Goal: Task Accomplishment & Management: Use online tool/utility

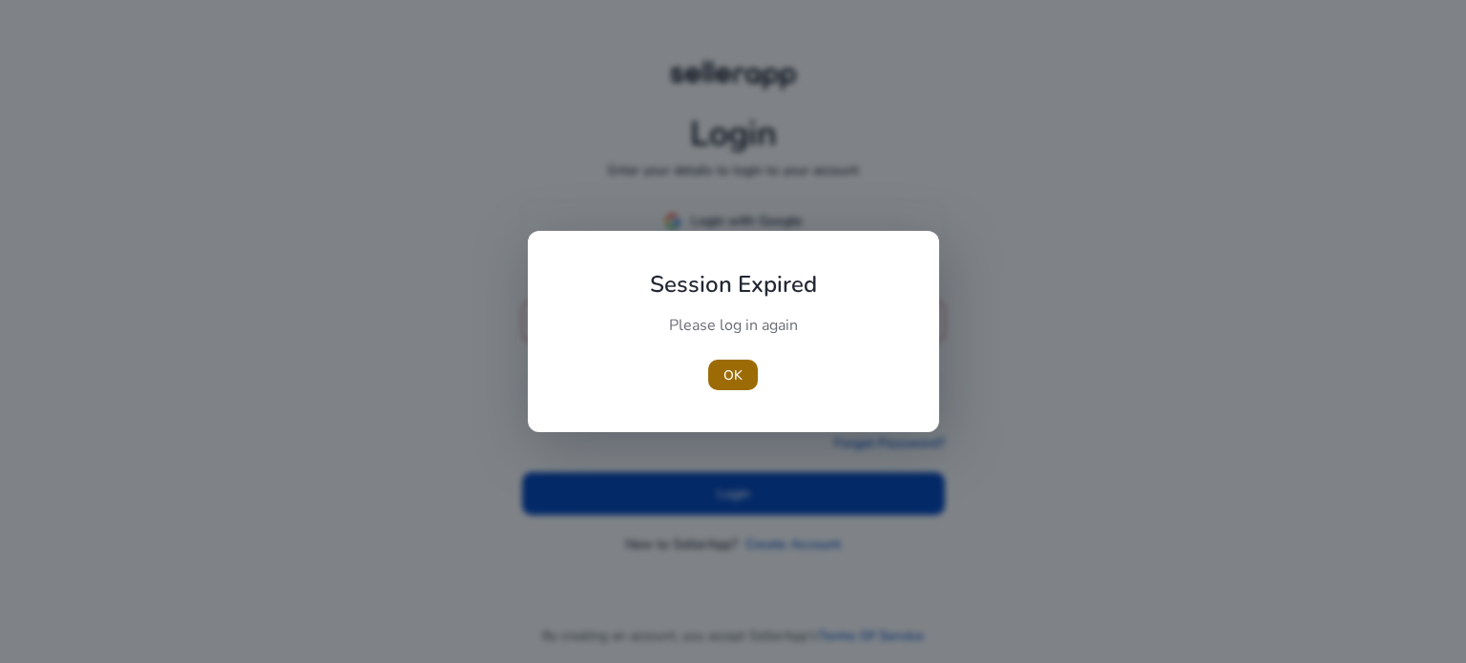
type input "**********"
click at [732, 366] on span "OK" at bounding box center [733, 376] width 19 height 20
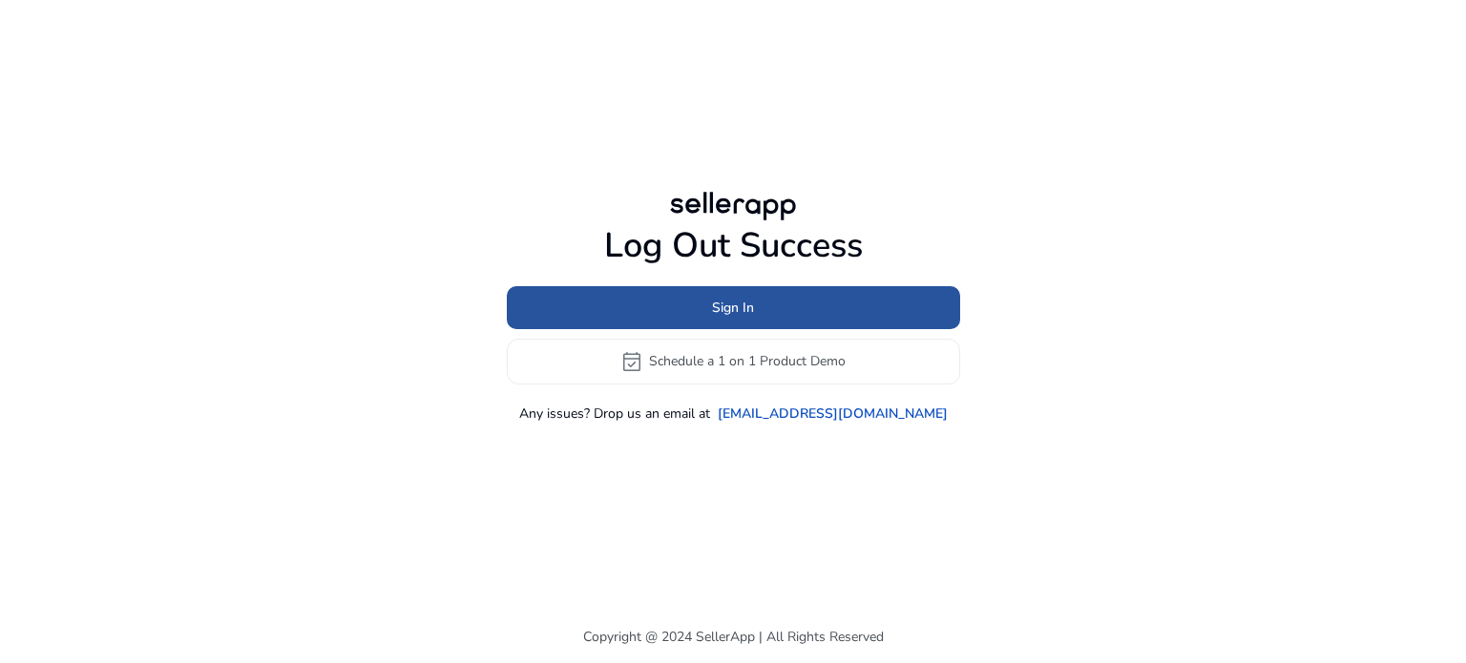
click at [704, 311] on span at bounding box center [733, 307] width 453 height 46
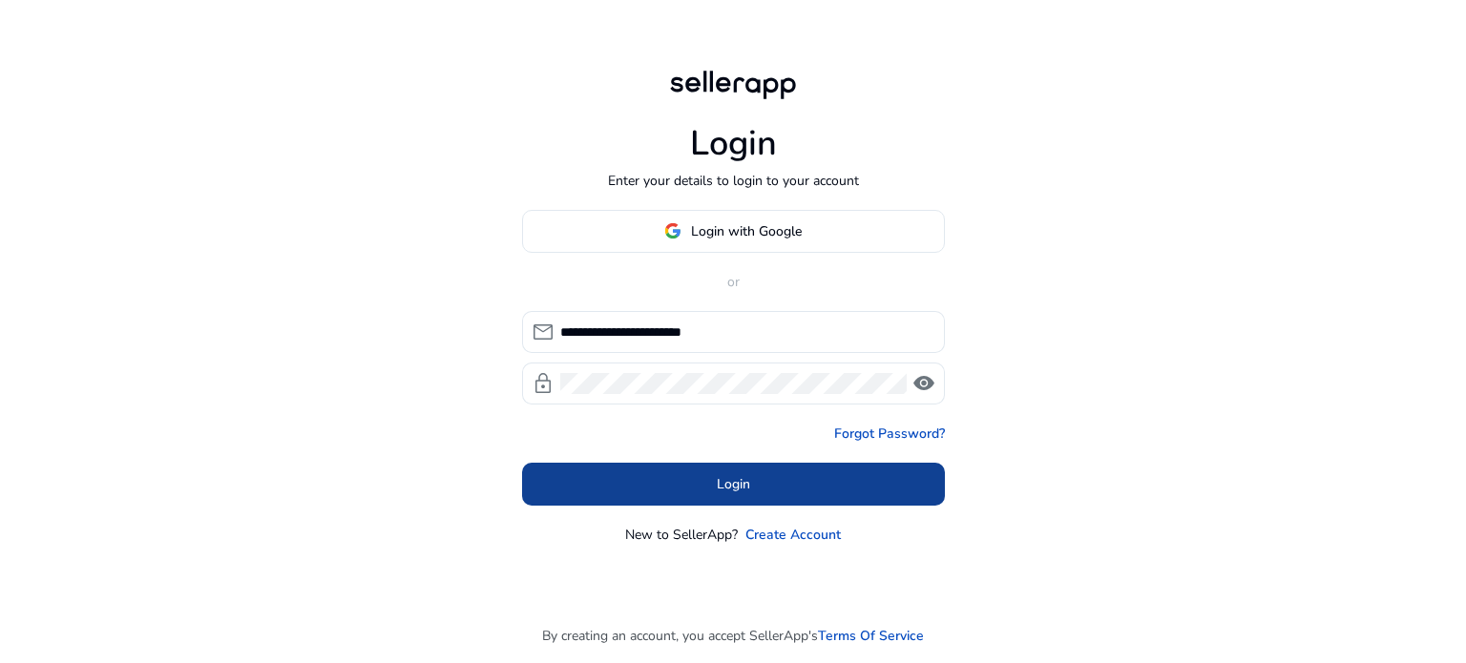
click at [714, 485] on span at bounding box center [733, 484] width 423 height 46
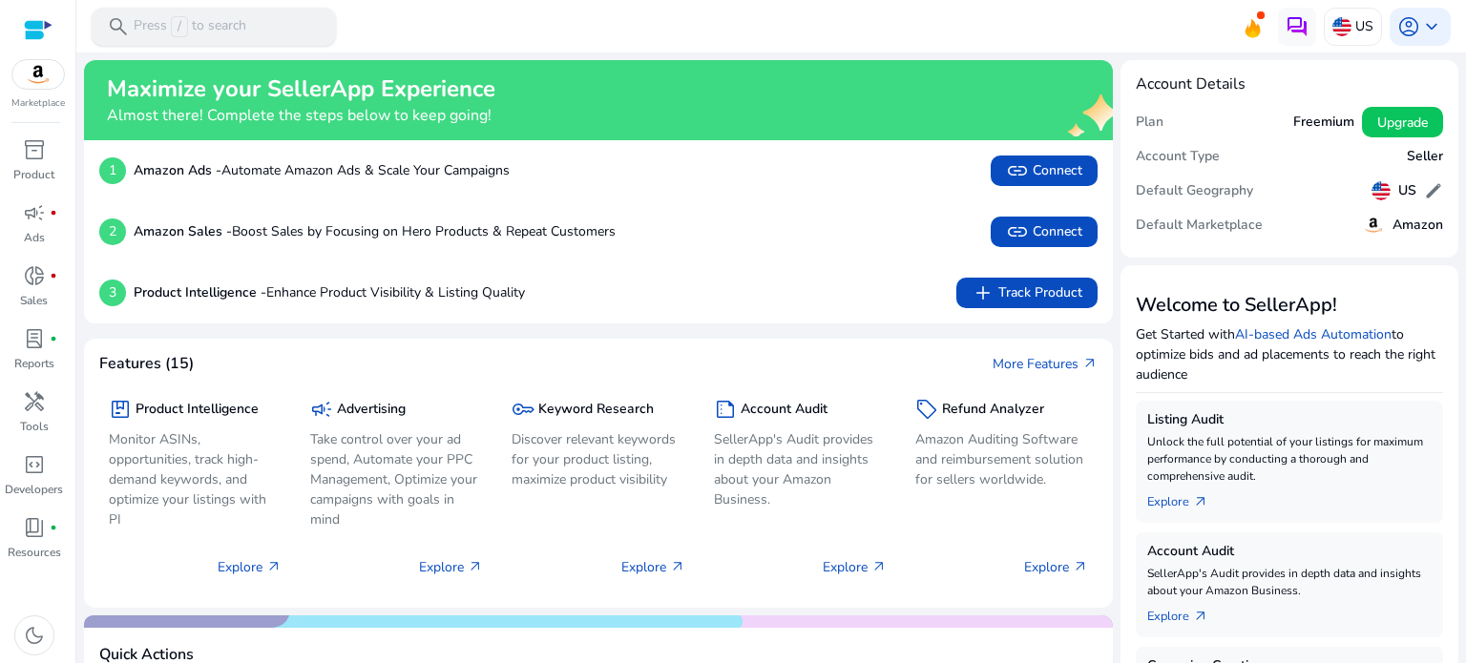
click at [160, 26] on p "Press / to search" at bounding box center [190, 26] width 113 height 21
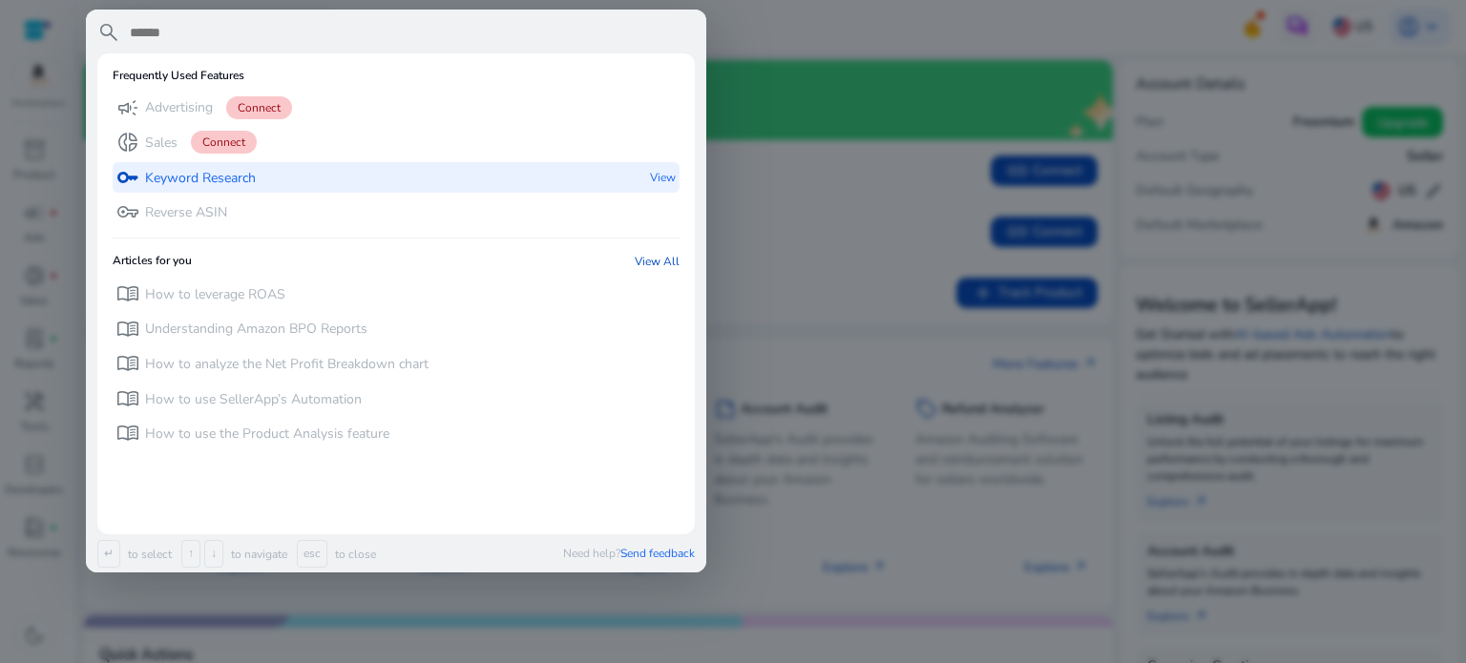
click at [197, 167] on div "key Keyword Research" at bounding box center [185, 178] width 139 height 32
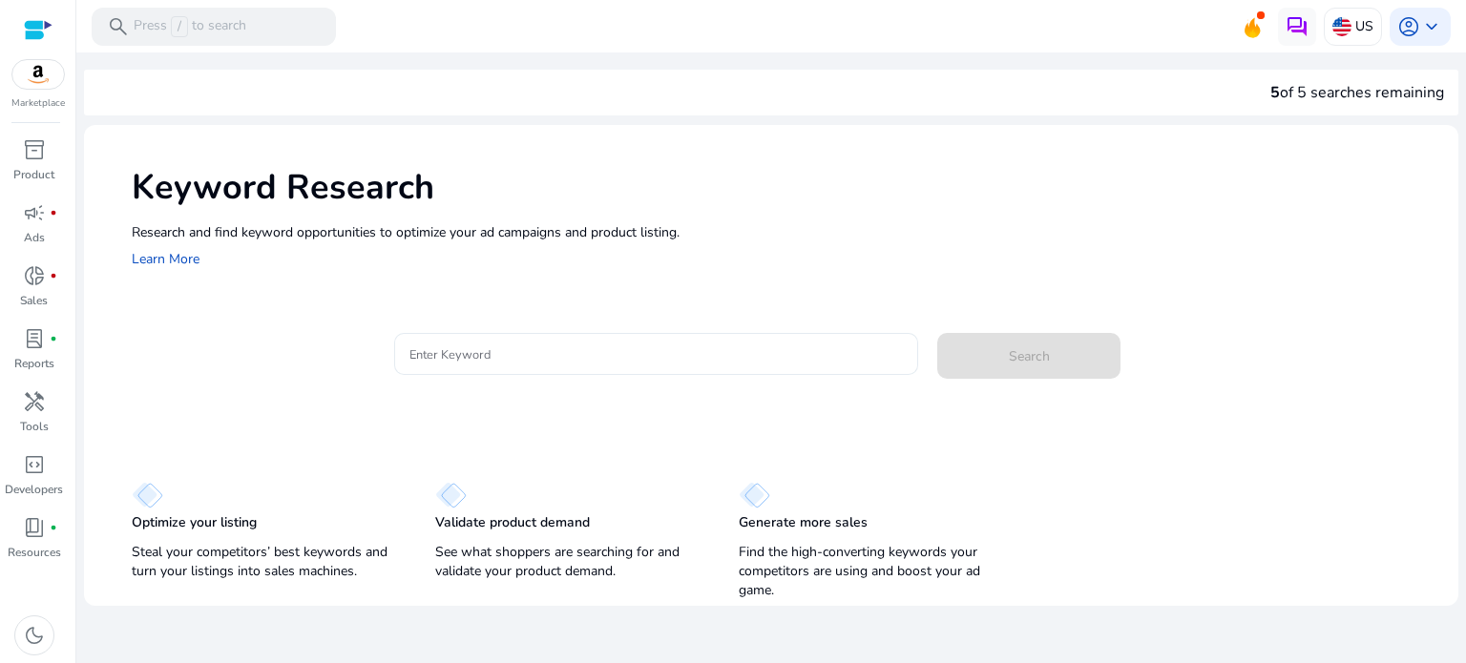
click at [443, 355] on input "Enter Keyword" at bounding box center [657, 354] width 494 height 21
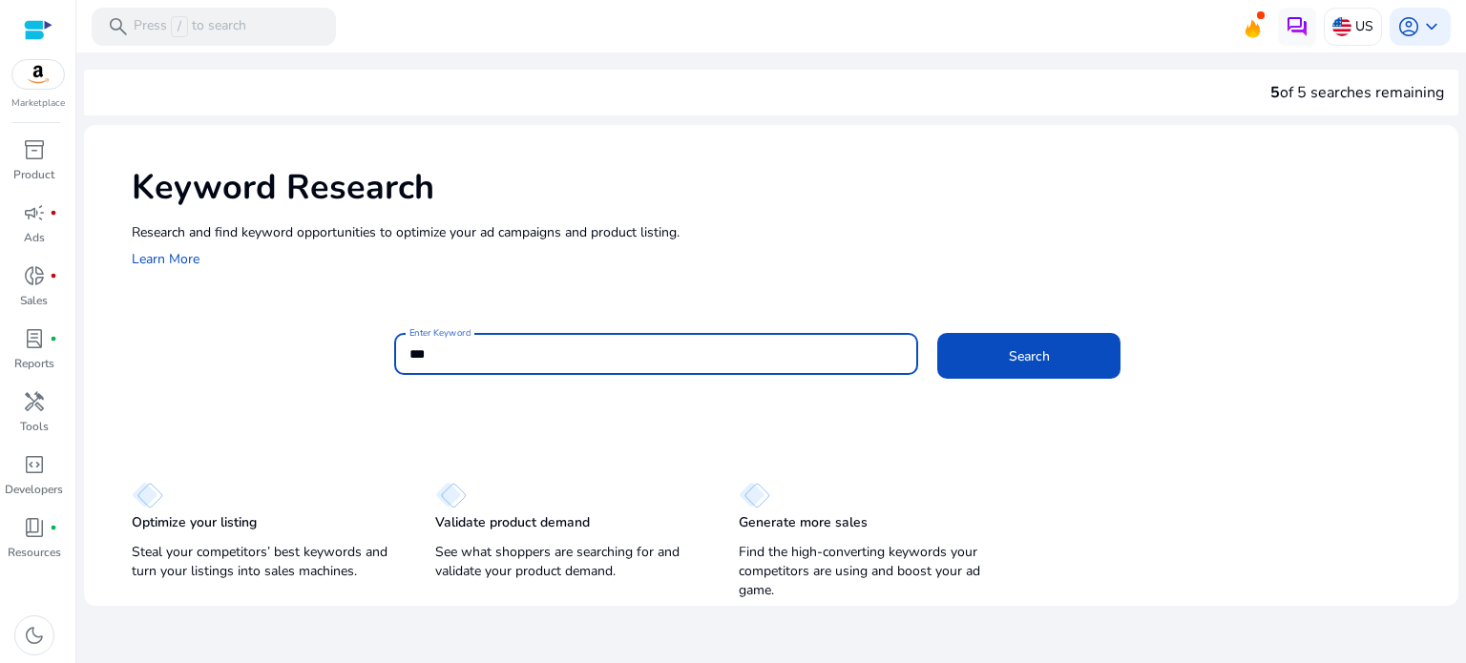
type input "***"
click at [937, 333] on button "Search" at bounding box center [1028, 356] width 183 height 46
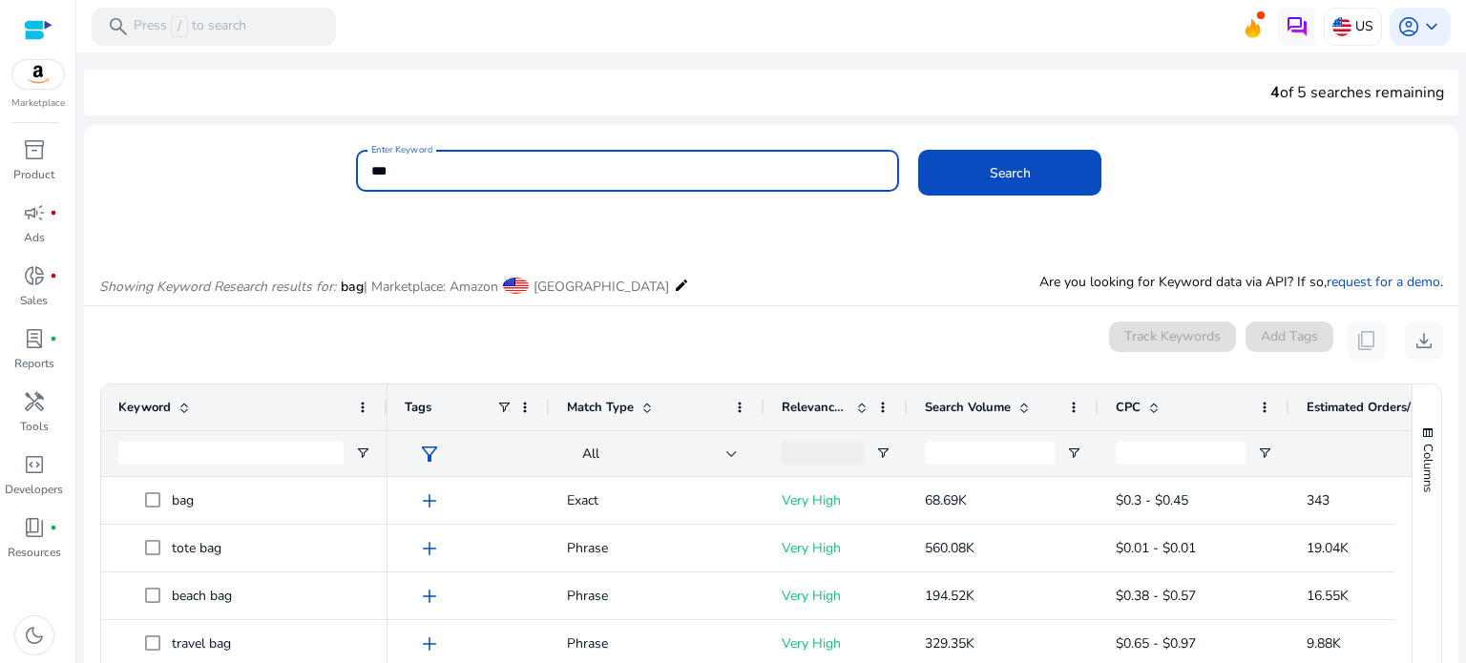
scroll to position [227, 0]
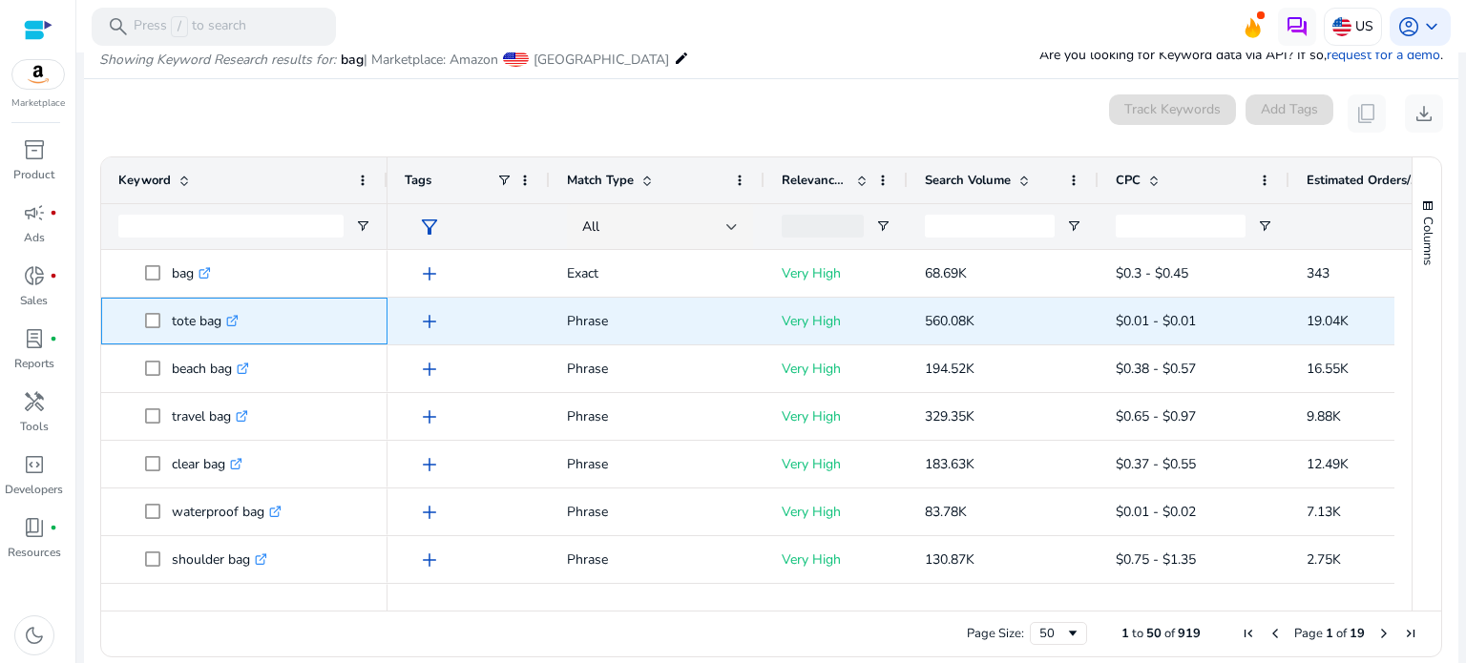
click at [228, 331] on p "tote bag .st0{fill:#2c8af8}" at bounding box center [205, 321] width 67 height 39
click at [233, 324] on icon at bounding box center [232, 322] width 10 height 10
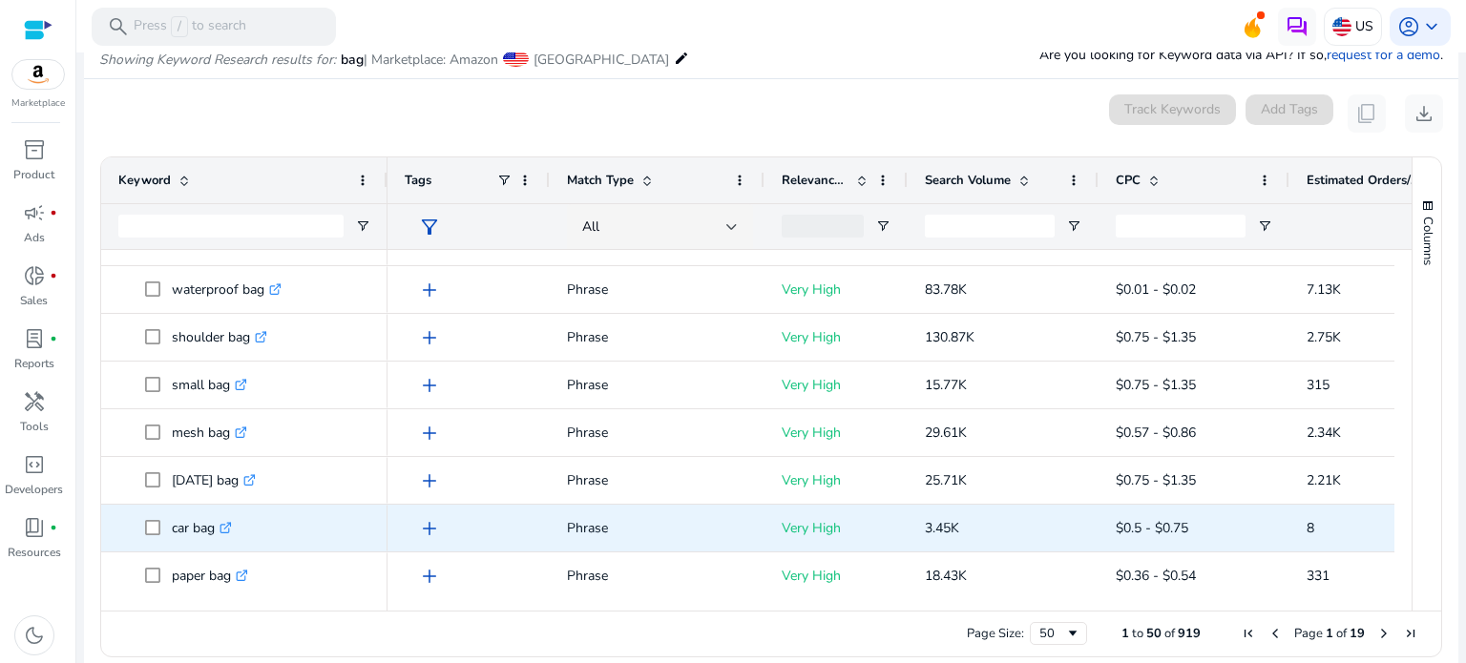
scroll to position [445, 0]
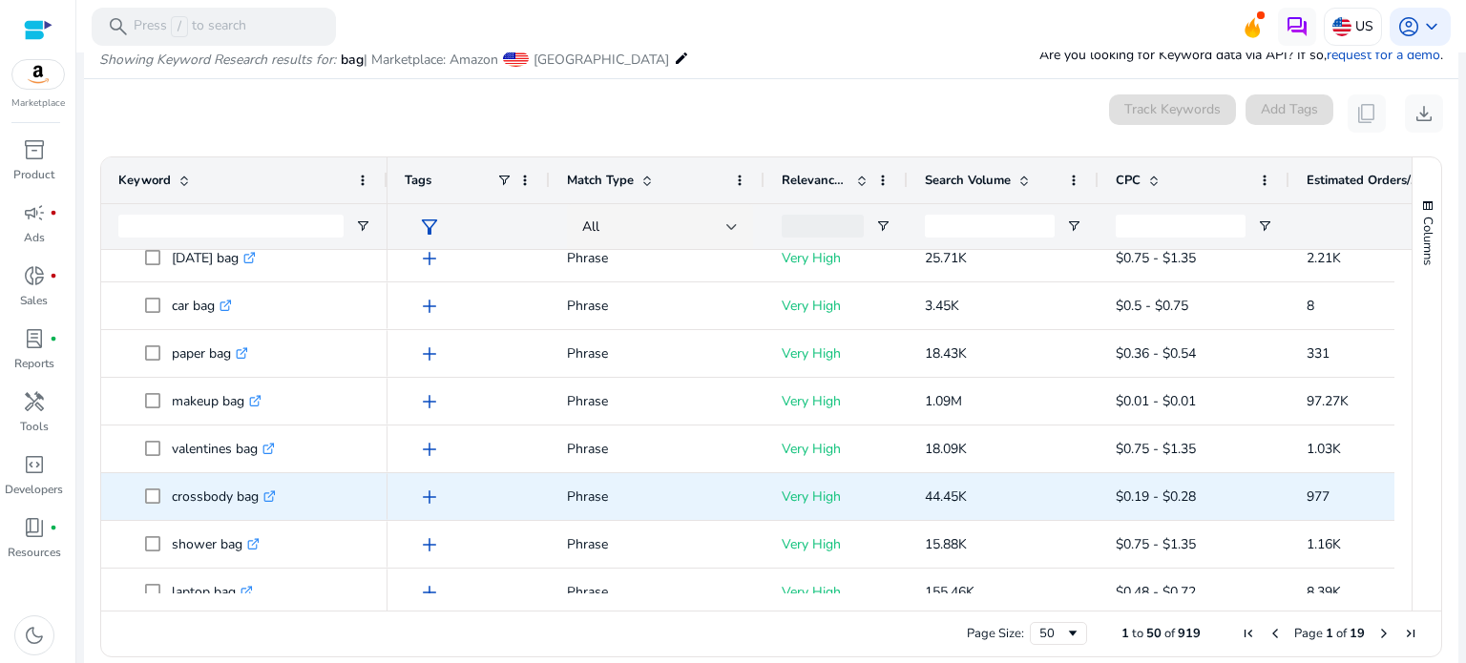
click at [271, 495] on icon ".st0{fill:#2c8af8}" at bounding box center [269, 497] width 12 height 12
